Goal: Find specific page/section: Find specific page/section

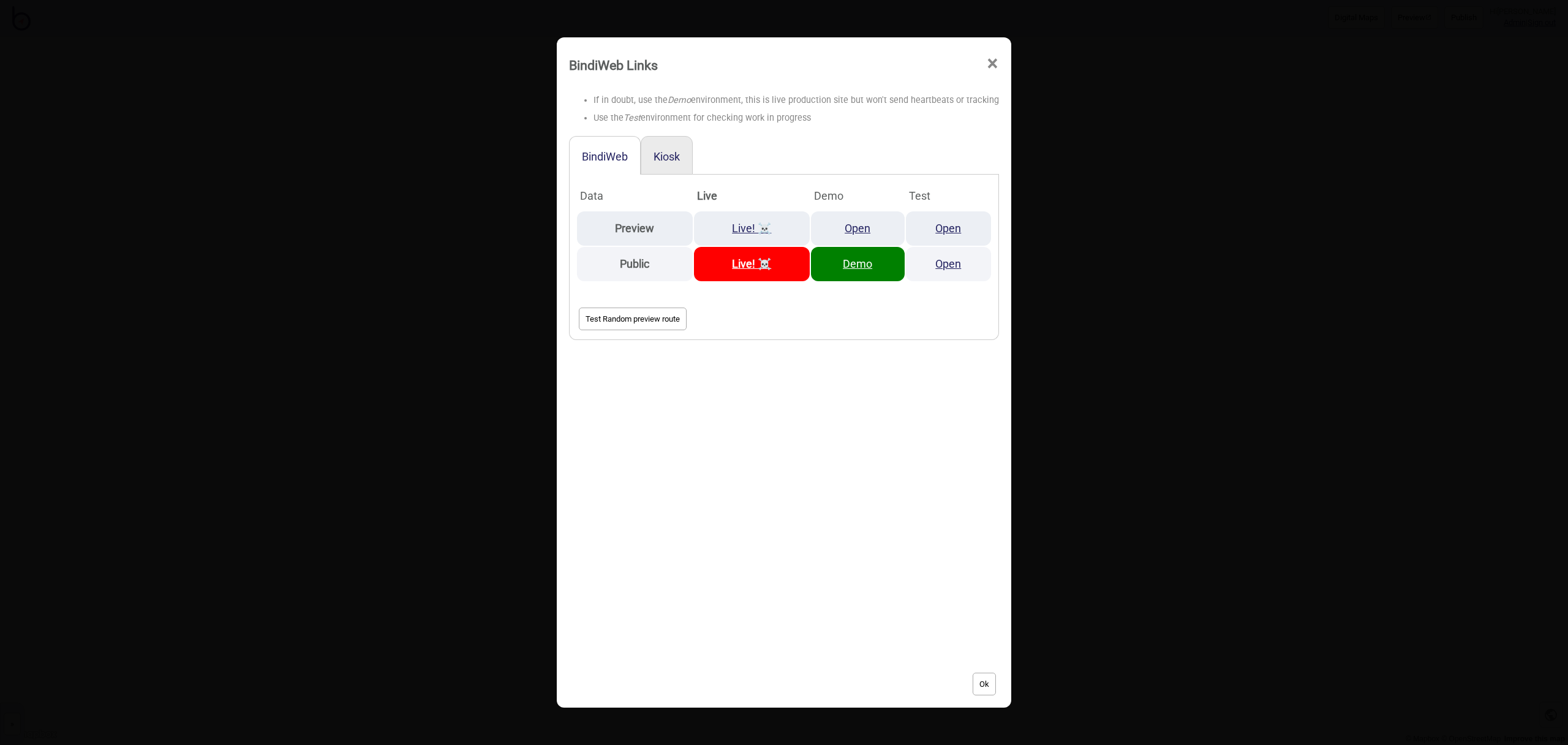
click at [990, 63] on span "×" at bounding box center [992, 63] width 13 height 40
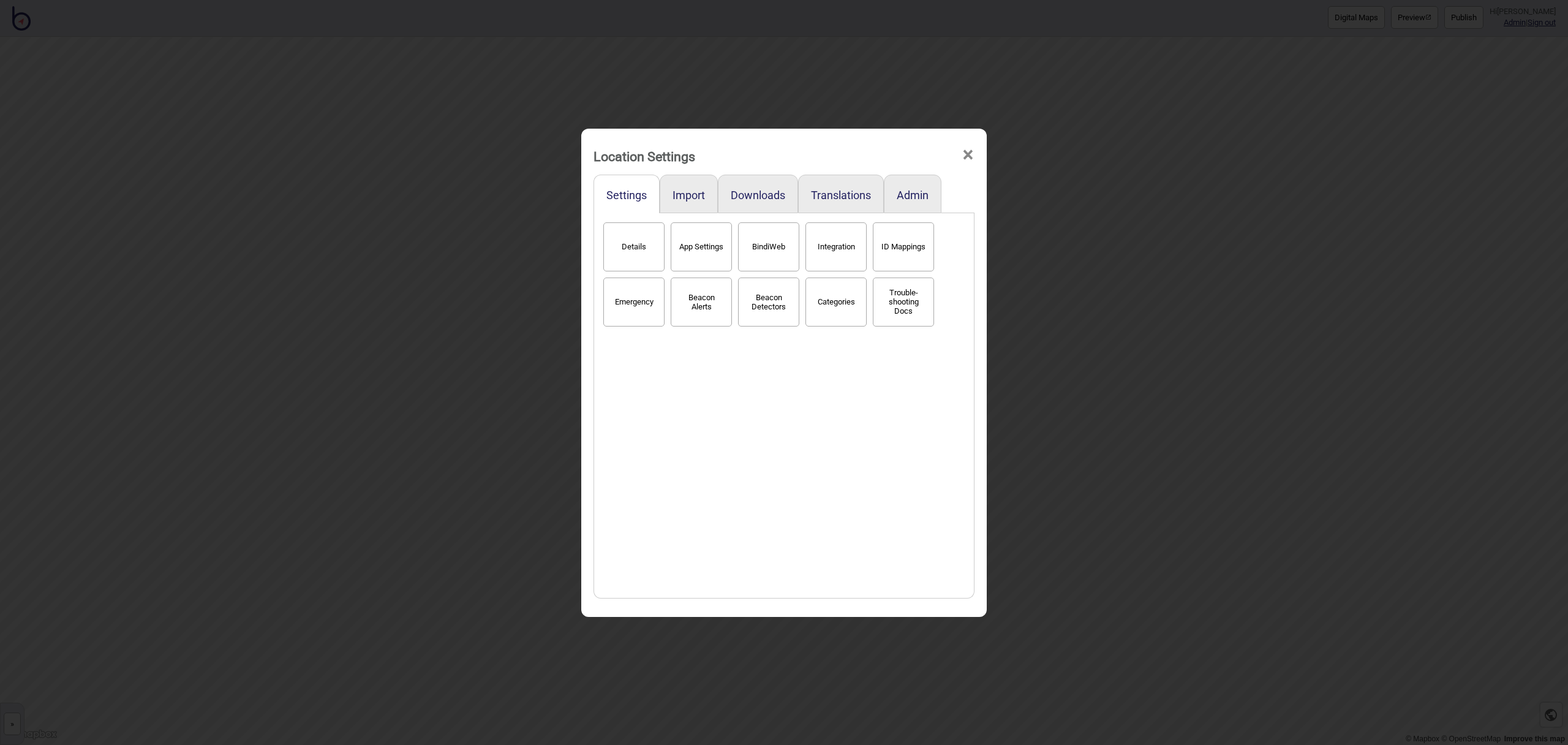
click at [974, 154] on div "Location Settings ×" at bounding box center [784, 152] width 393 height 37
click at [968, 155] on span "×" at bounding box center [968, 154] width 13 height 40
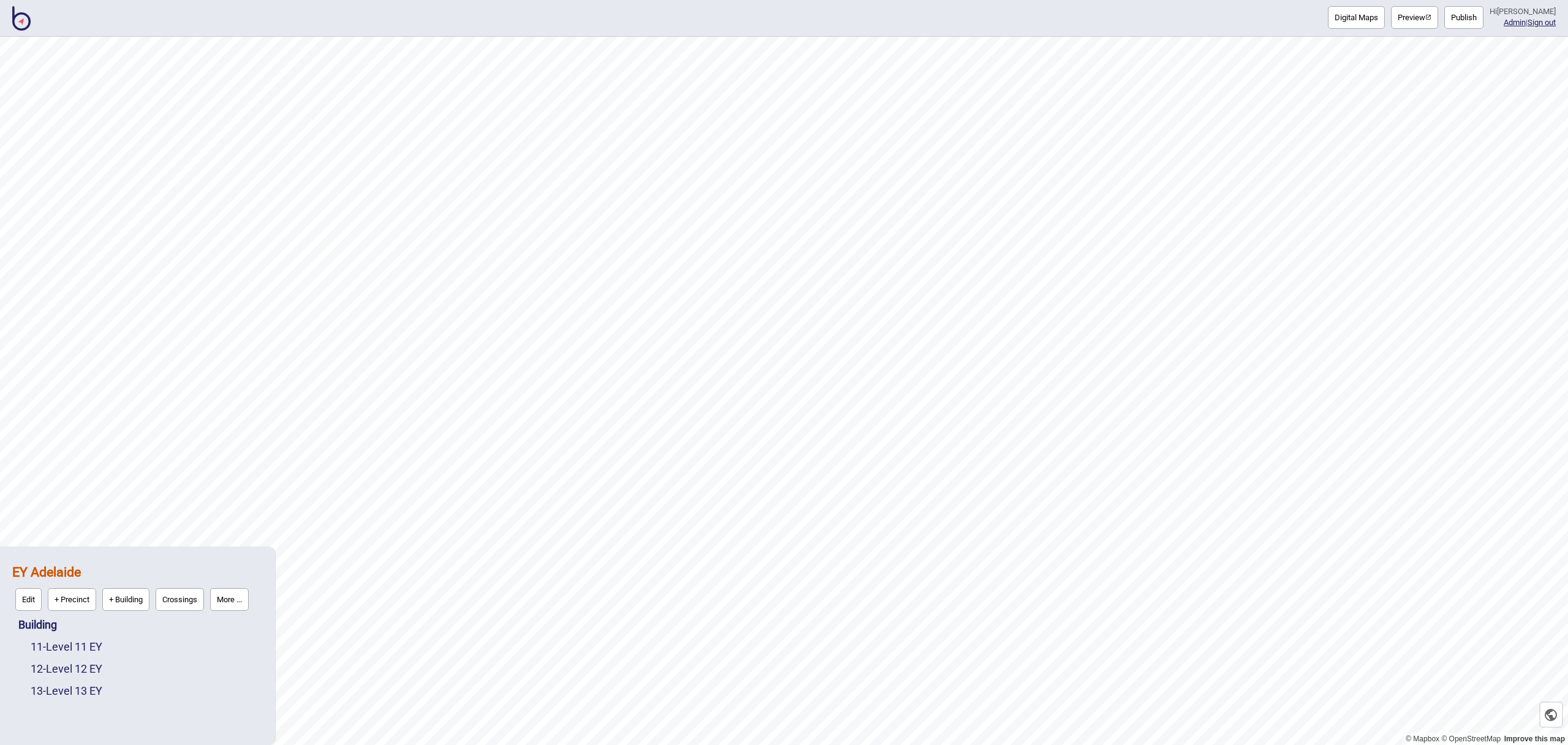
click at [24, 20] on img at bounding box center [22, 19] width 19 height 24
click at [23, 20] on img at bounding box center [22, 19] width 19 height 24
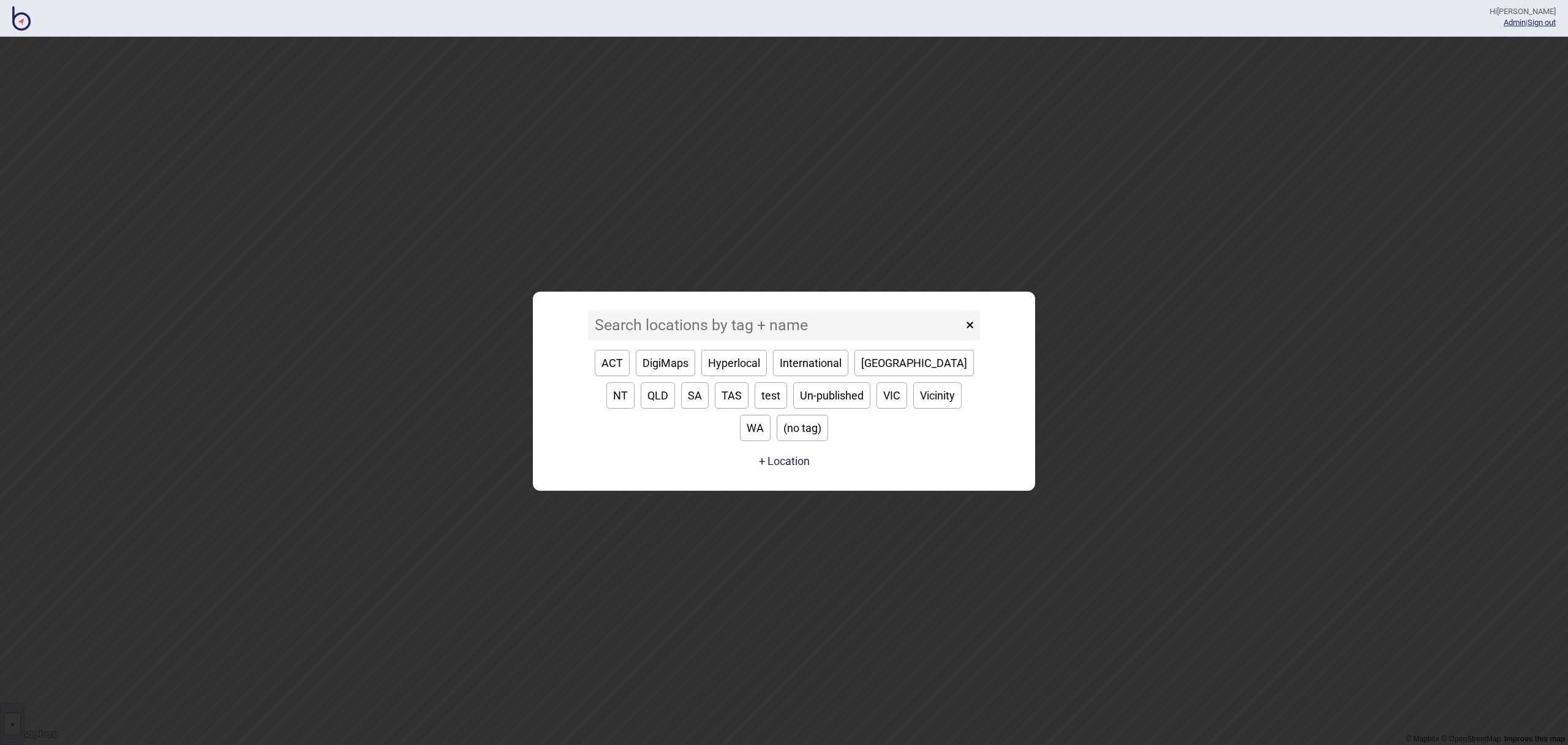
click at [876, 406] on button "VIC" at bounding box center [891, 396] width 31 height 26
type input "VIC"
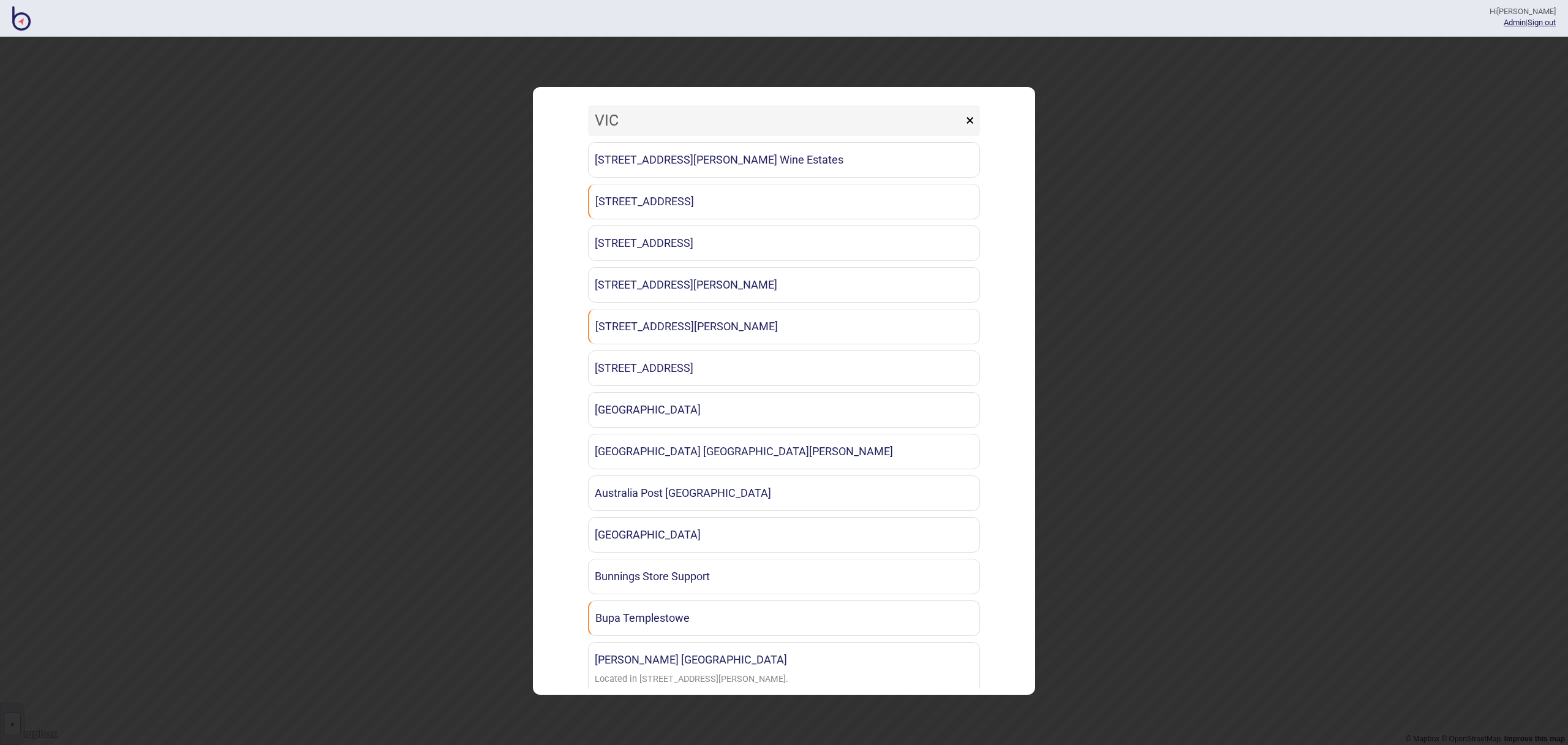
click at [972, 122] on button "×" at bounding box center [970, 120] width 21 height 31
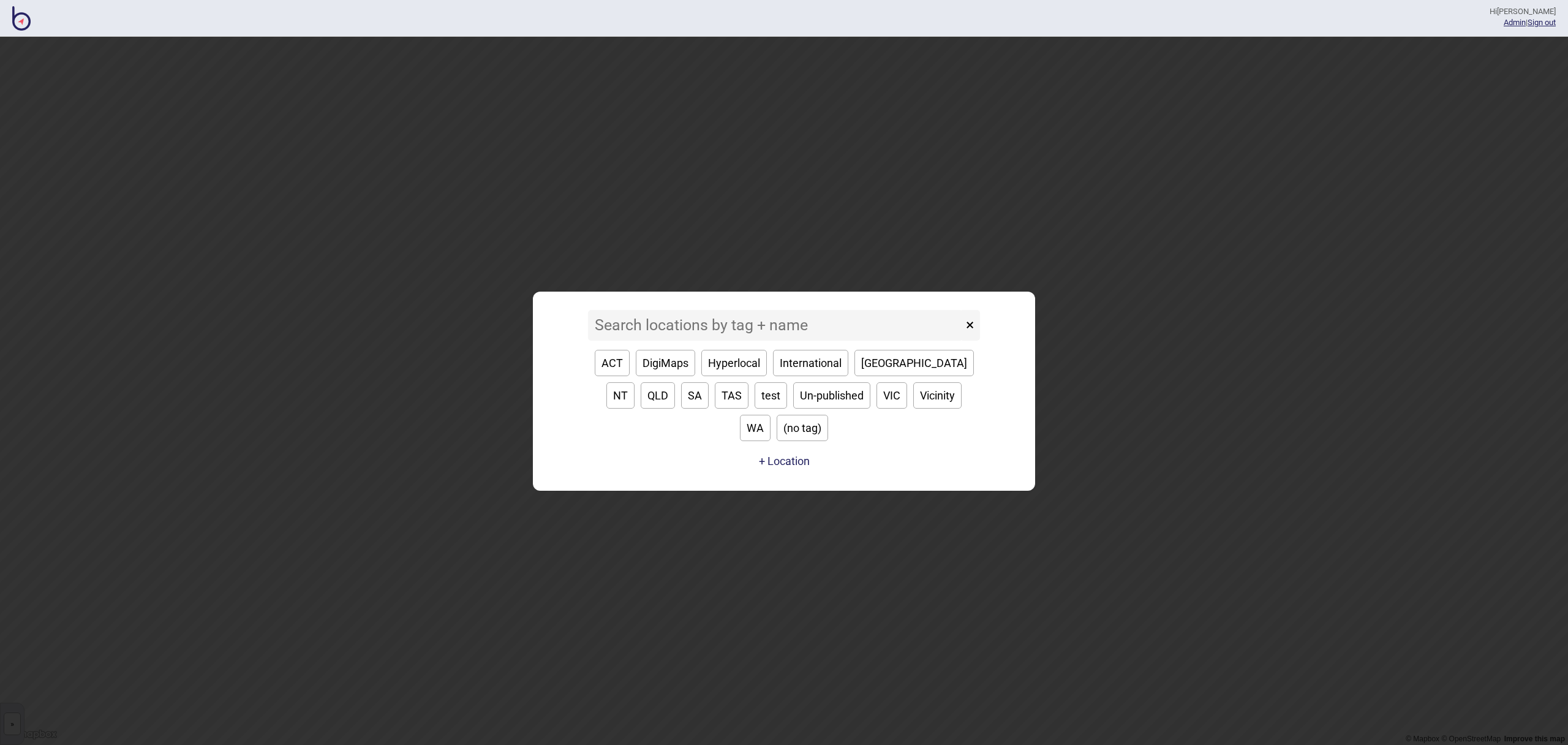
click at [681, 409] on button "SA" at bounding box center [694, 396] width 27 height 26
type input "SA"
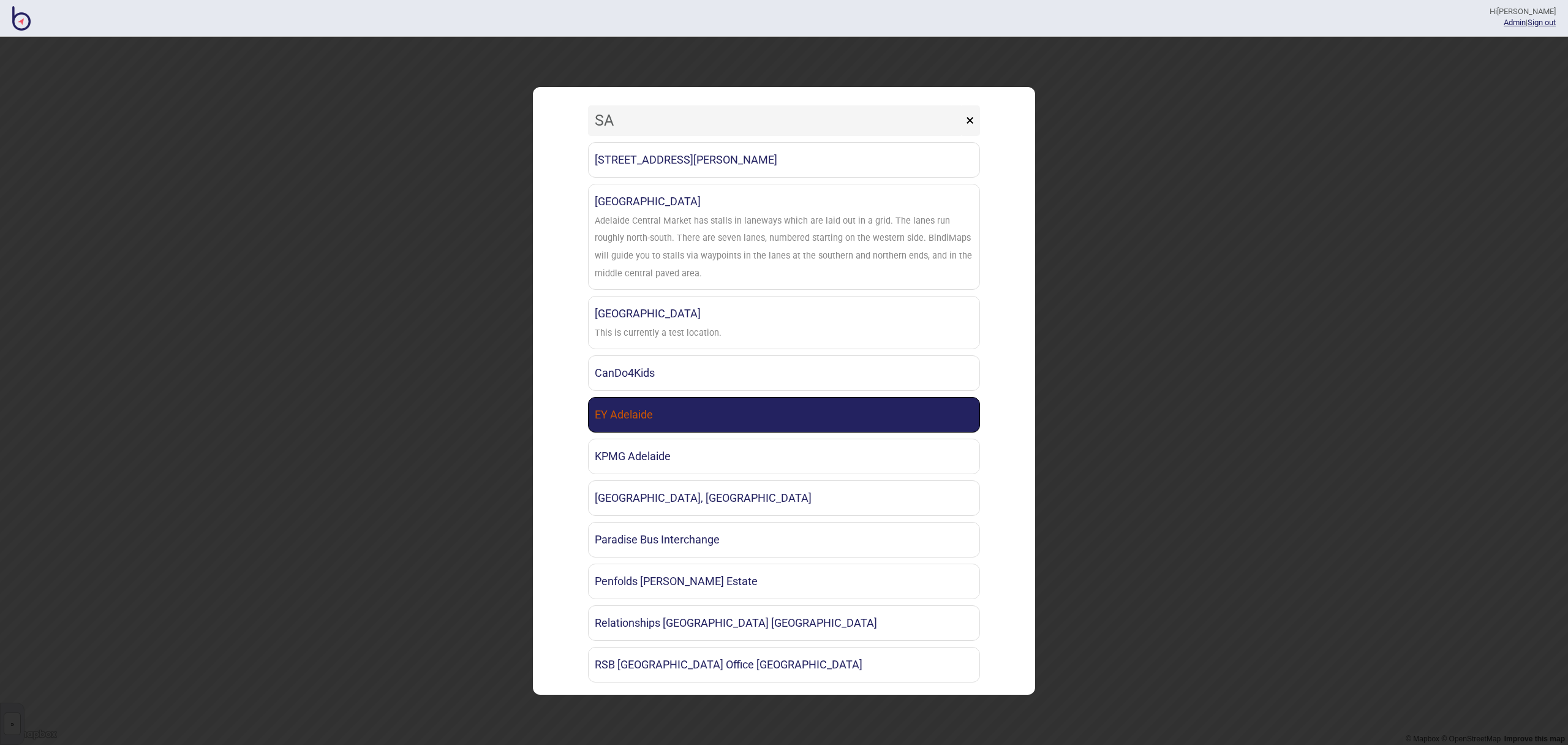
click at [638, 413] on link "EY Adelaide" at bounding box center [783, 415] width 392 height 36
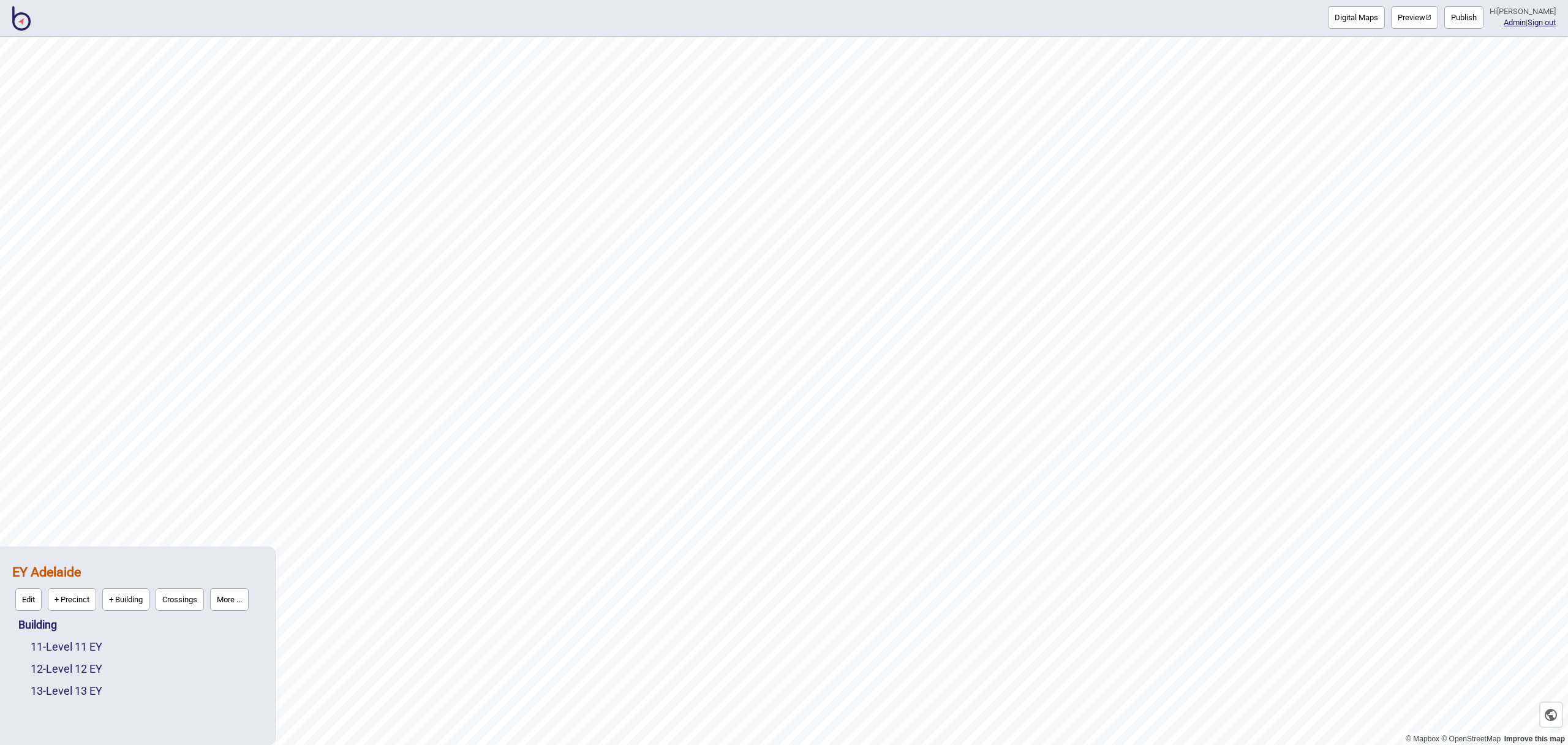
click at [27, 22] on img at bounding box center [22, 19] width 19 height 24
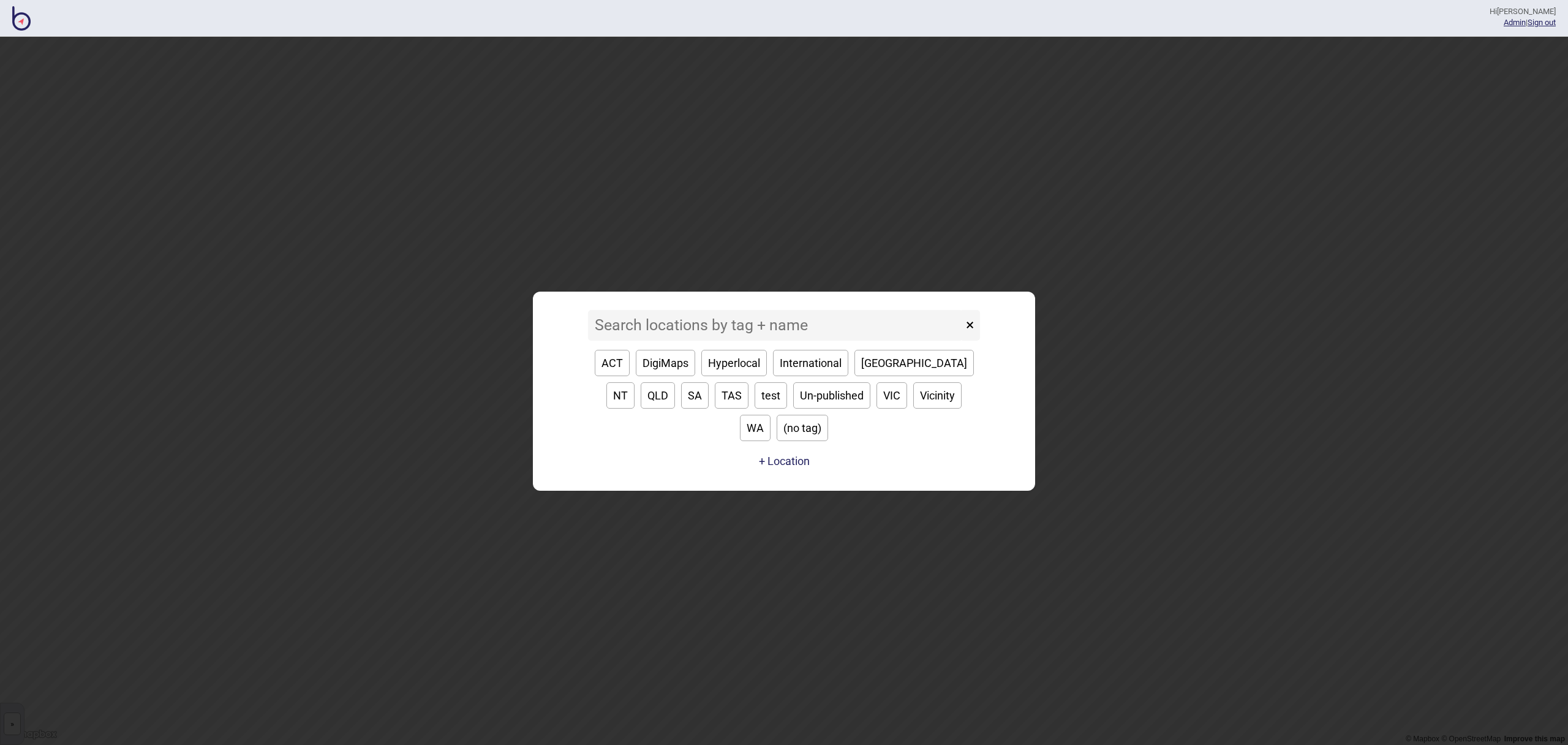
click at [681, 408] on button "SA" at bounding box center [694, 396] width 27 height 26
type input "SA"
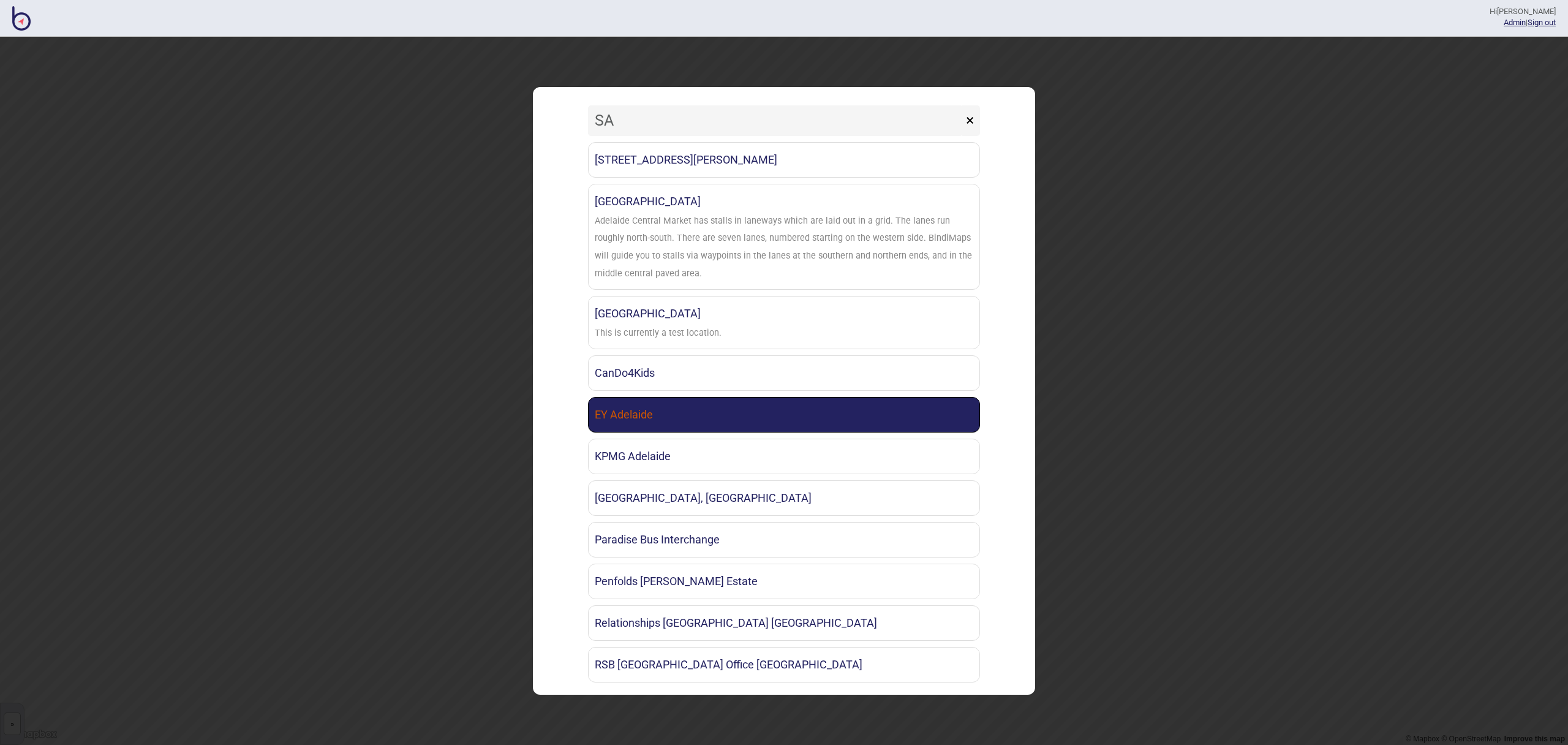
click at [684, 419] on link "EY Adelaide" at bounding box center [783, 415] width 392 height 36
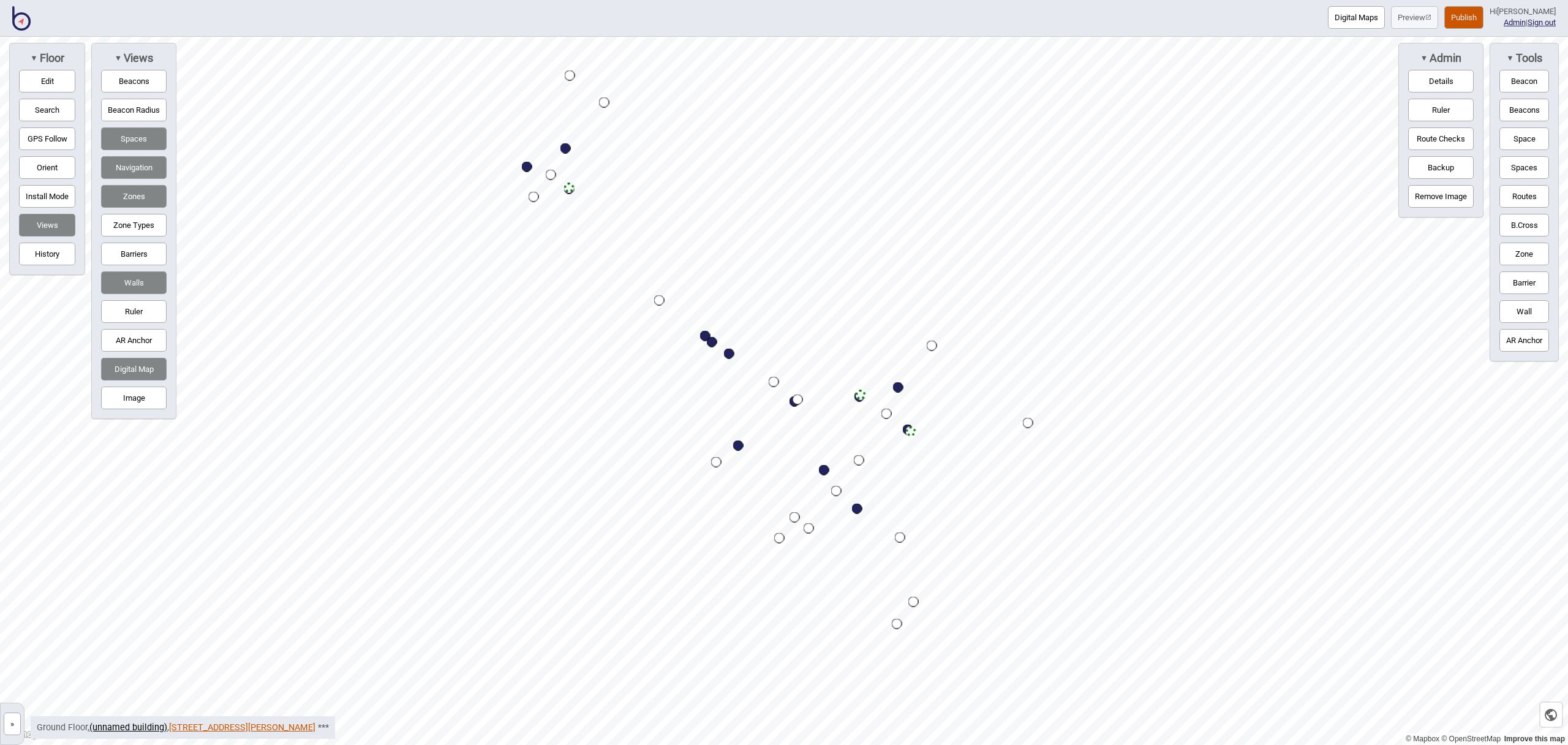
click at [242, 726] on link "[STREET_ADDRESS][PERSON_NAME]" at bounding box center [242, 727] width 146 height 10
